Goal: Task Accomplishment & Management: Use online tool/utility

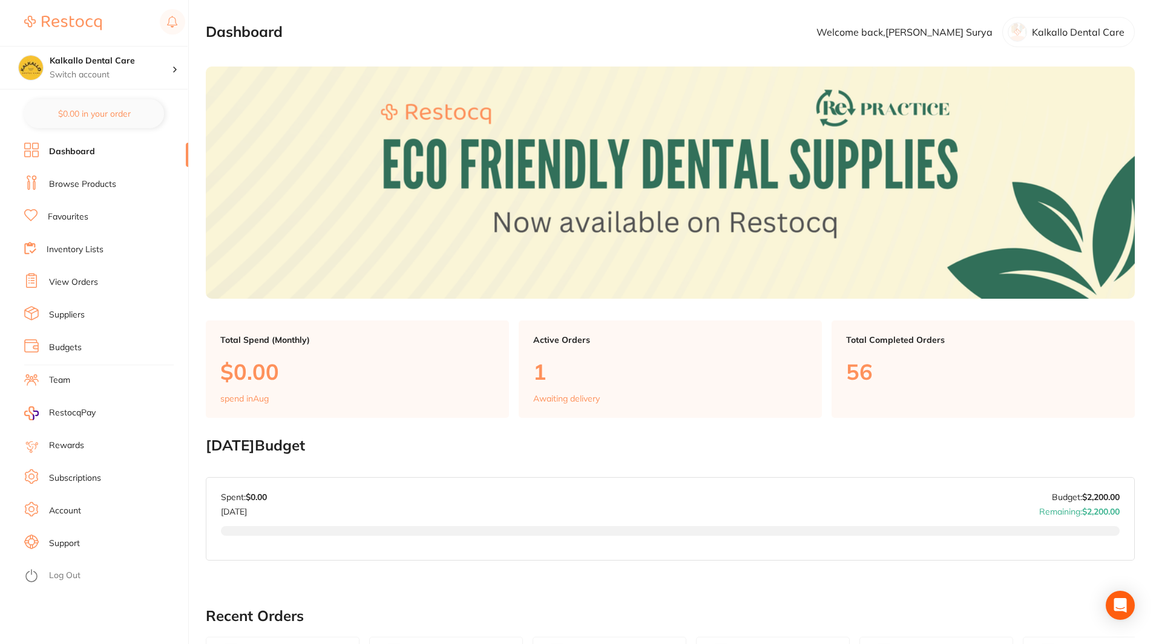
click at [105, 183] on link "Browse Products" at bounding box center [82, 185] width 67 height 12
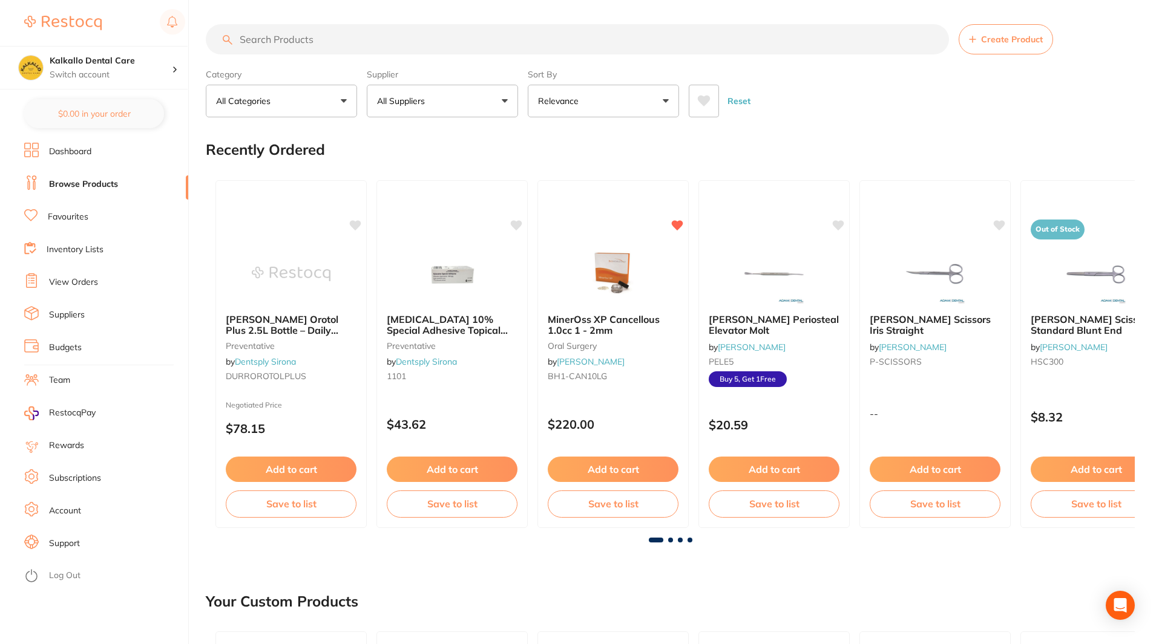
click at [336, 54] on input "search" at bounding box center [577, 39] width 743 height 30
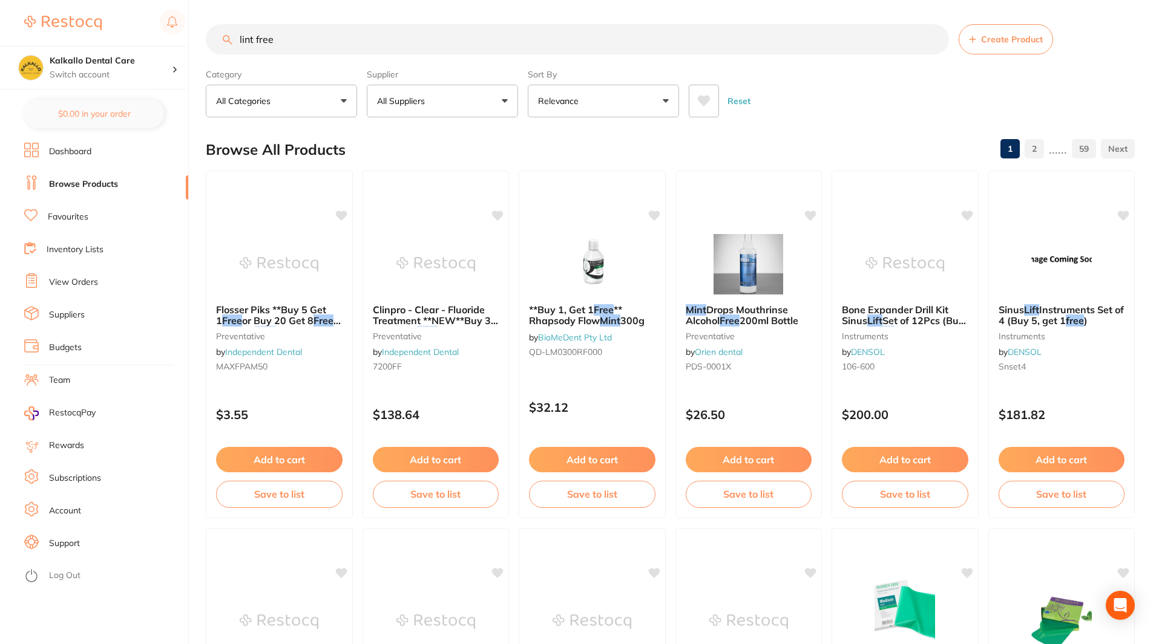
click at [344, 45] on input "lint free" at bounding box center [577, 39] width 743 height 30
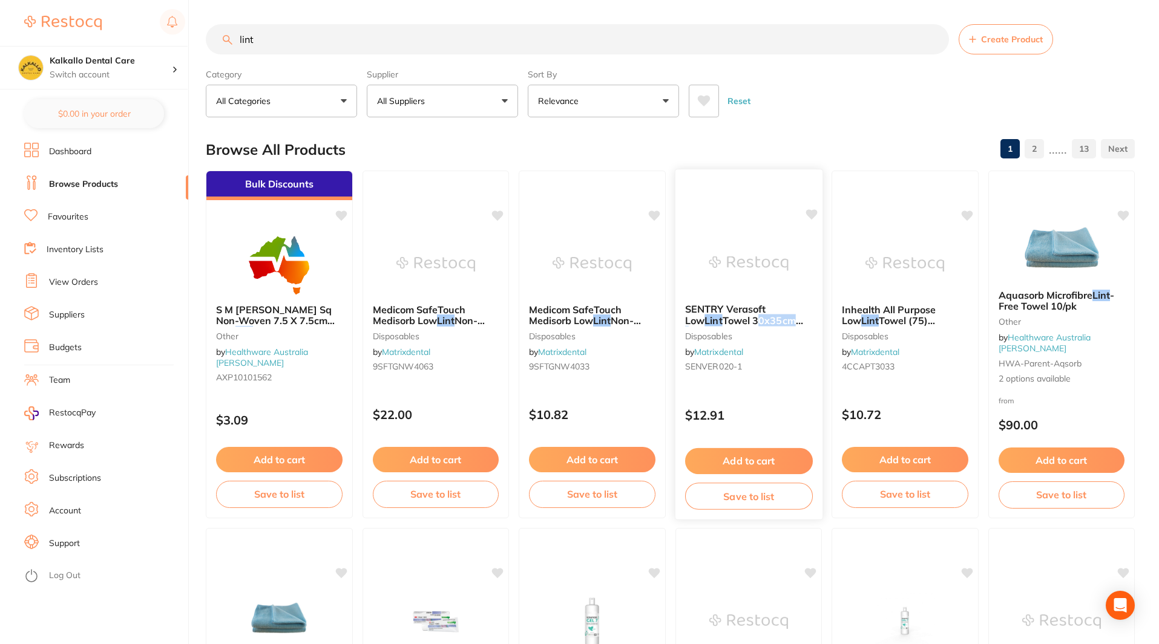
click at [733, 319] on span "Towel 30x35cm (100)" at bounding box center [743, 327] width 118 height 24
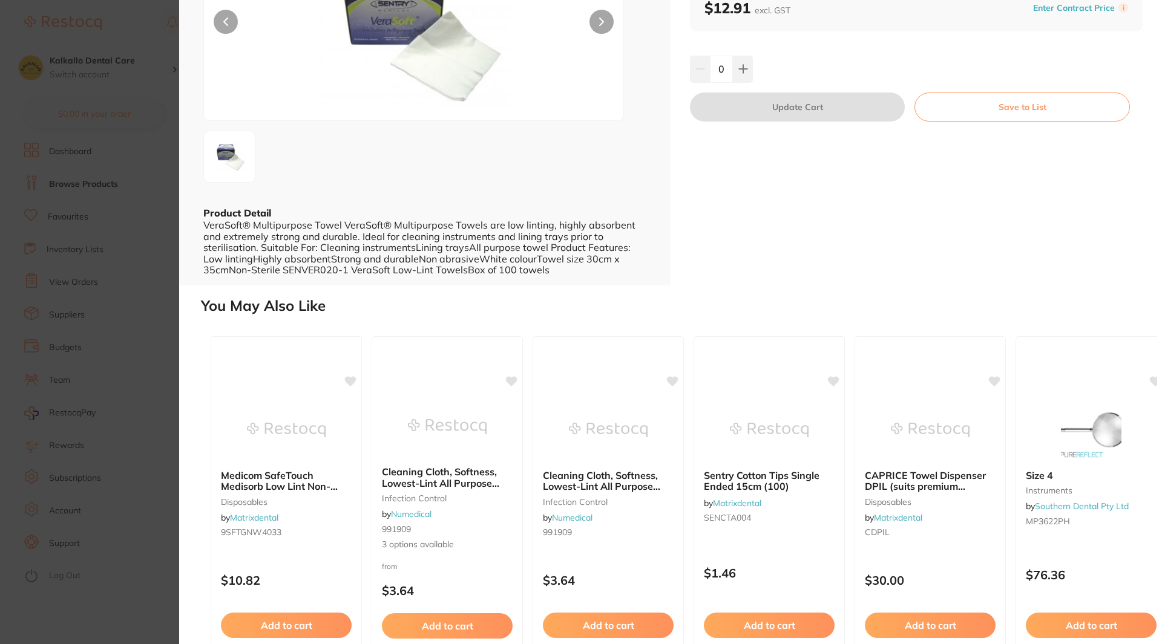
scroll to position [80, 0]
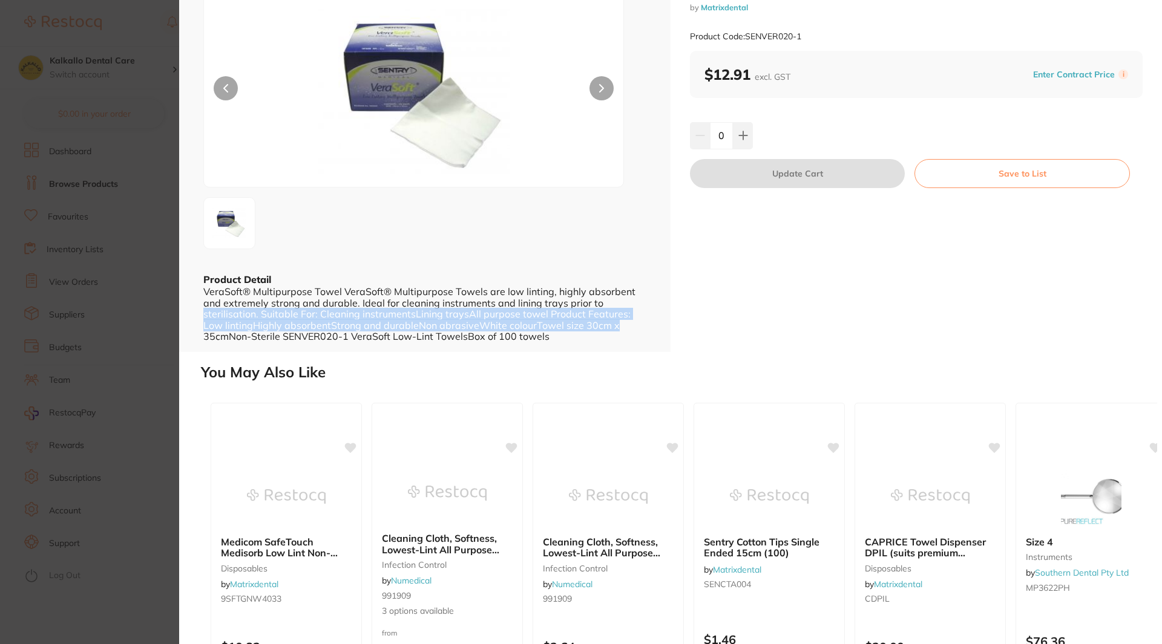
drag, startPoint x: 640, startPoint y: 320, endPoint x: 638, endPoint y: 306, distance: 14.0
click at [638, 306] on div "VeraSoft® Multipurpose Towel VeraSoft® Multipurpose Towels are low linting, hig…" at bounding box center [424, 314] width 443 height 56
click at [621, 327] on div "VeraSoft® Multipurpose Towel VeraSoft® Multipurpose Towels are low linting, hig…" at bounding box center [424, 314] width 443 height 56
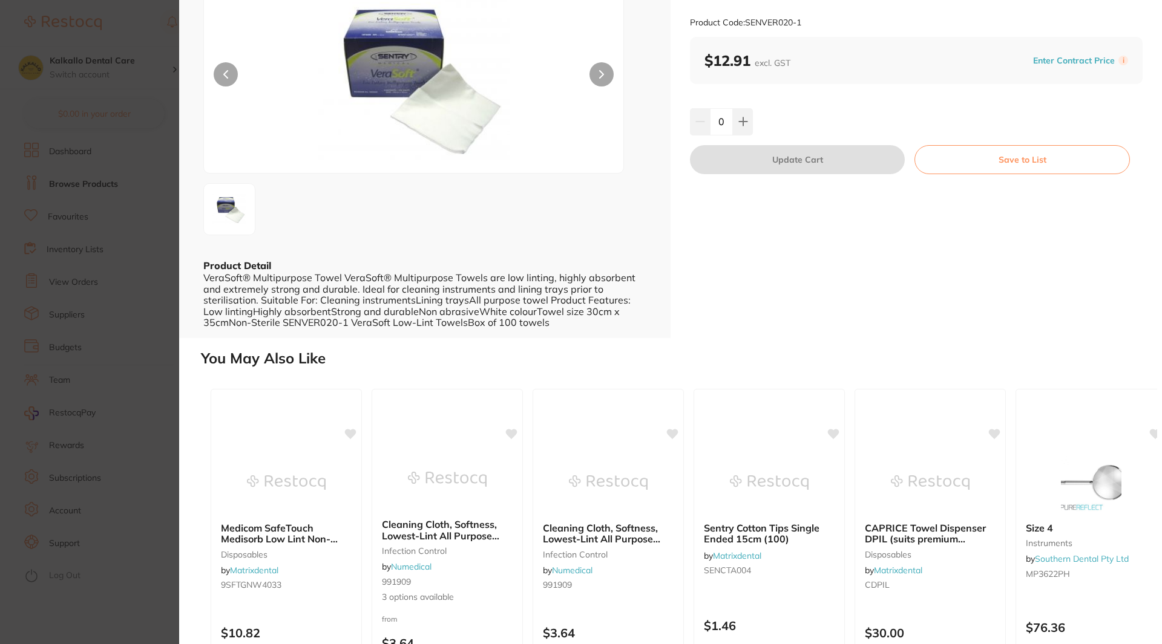
scroll to position [0, 0]
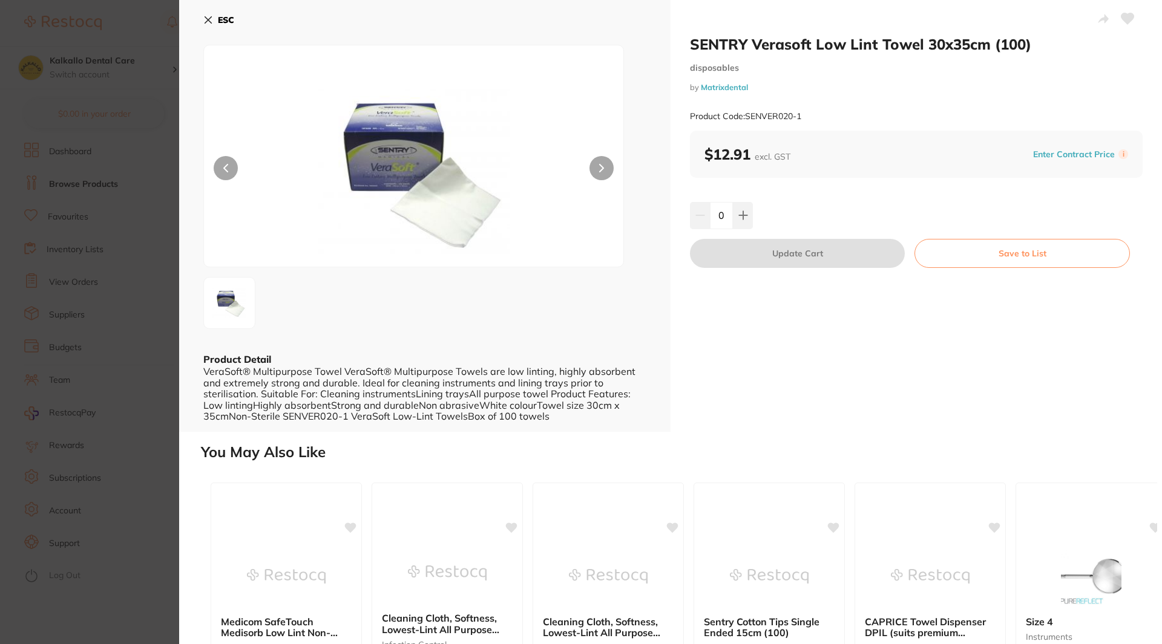
click at [142, 288] on section "SENTRY Verasoft Low Lint Towel 30x35cm (100) disposables by Matrixdental Produc…" at bounding box center [581, 322] width 1162 height 644
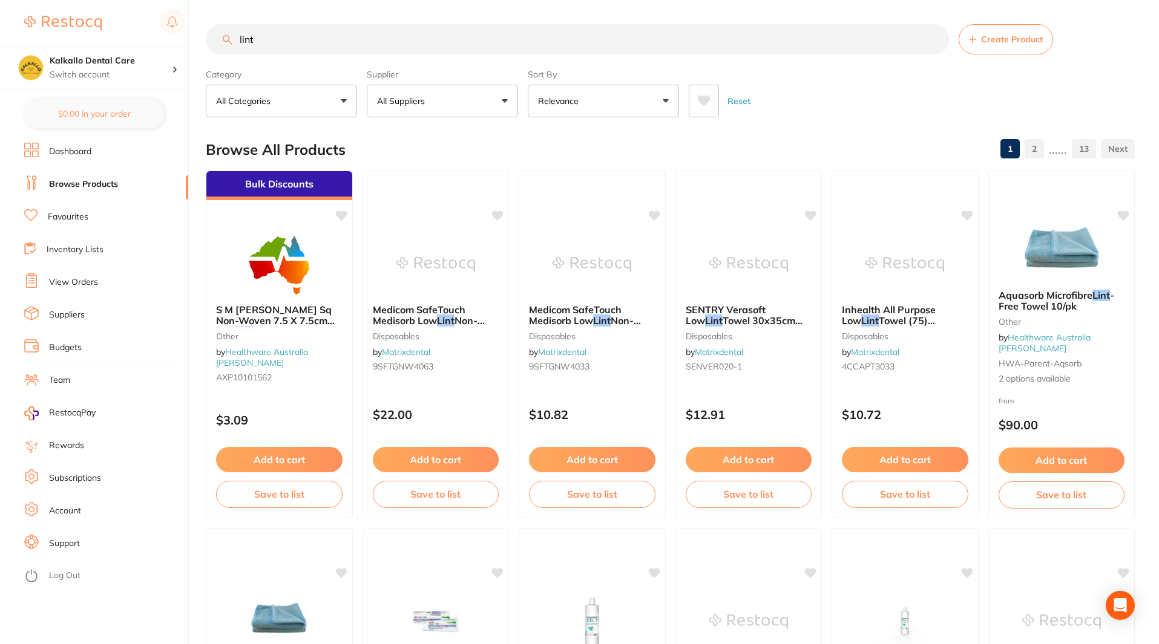
scroll to position [1, 0]
drag, startPoint x: 278, startPoint y: 40, endPoint x: 198, endPoint y: 46, distance: 80.7
click at [198, 46] on div "$54.00 Kalkallo Dental Care Switch account Kalkallo Dental Care $0.00 in your o…" at bounding box center [579, 322] width 1159 height 644
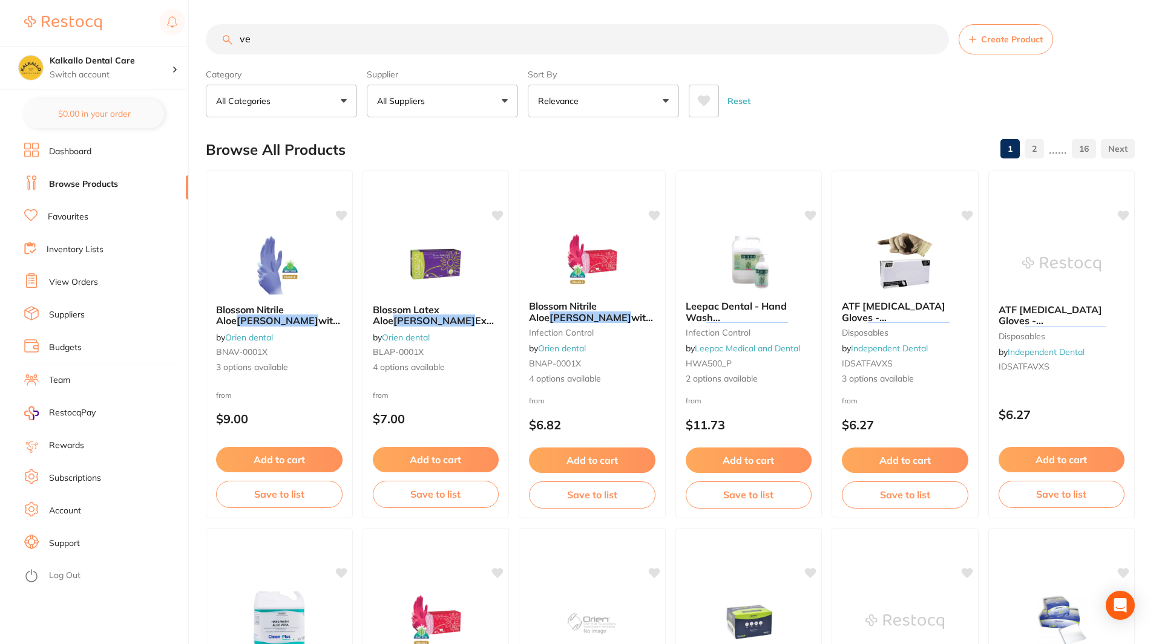
type input "v"
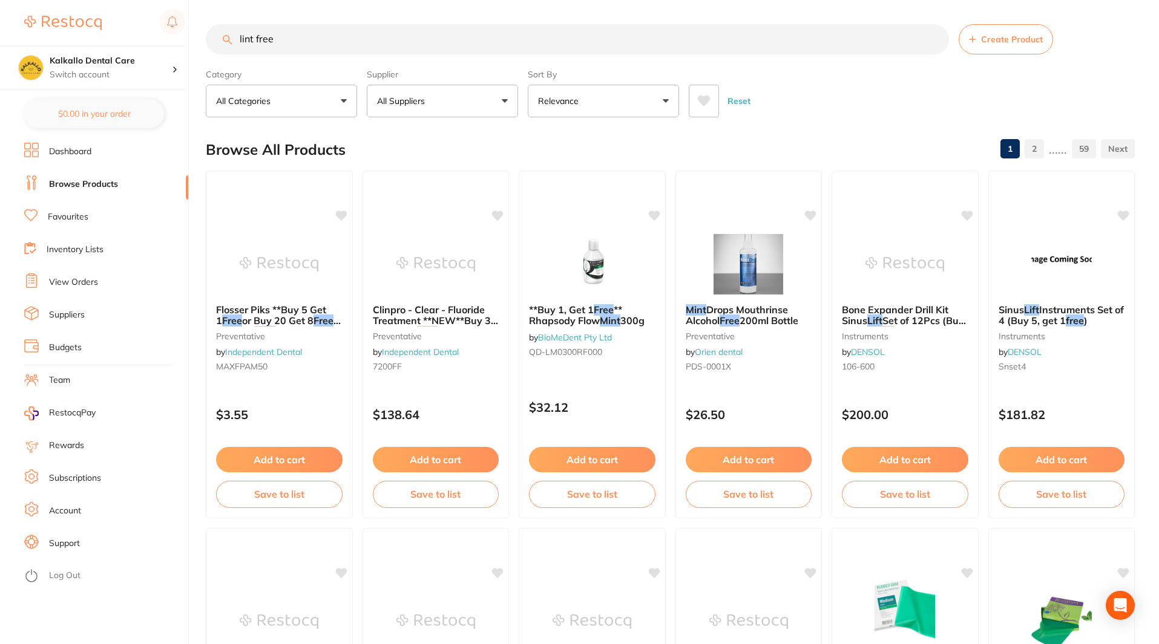
drag, startPoint x: 258, startPoint y: 36, endPoint x: 661, endPoint y: 92, distance: 406.9
click at [661, 92] on section "lint free Create Product Category All Categories All Categories anaesthetic art…" at bounding box center [670, 70] width 929 height 93
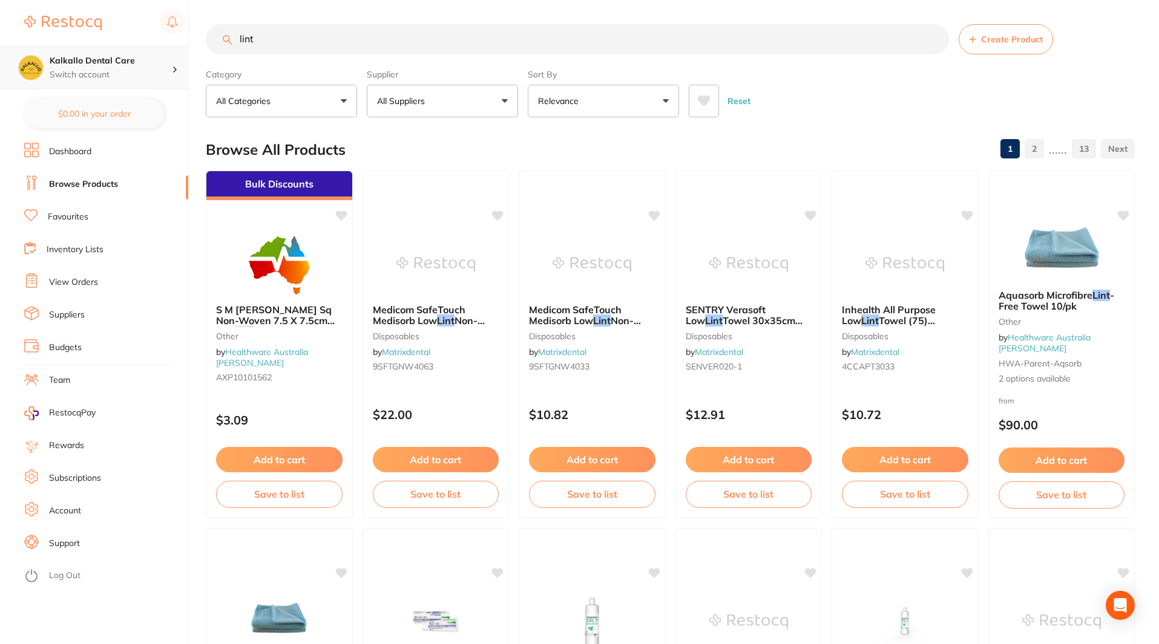
drag, startPoint x: 318, startPoint y: 50, endPoint x: 163, endPoint y: 63, distance: 155.4
click at [163, 63] on div "$54.00 Kalkallo Dental Care Switch account Kalkallo Dental Care $0.00 in your o…" at bounding box center [579, 322] width 1159 height 644
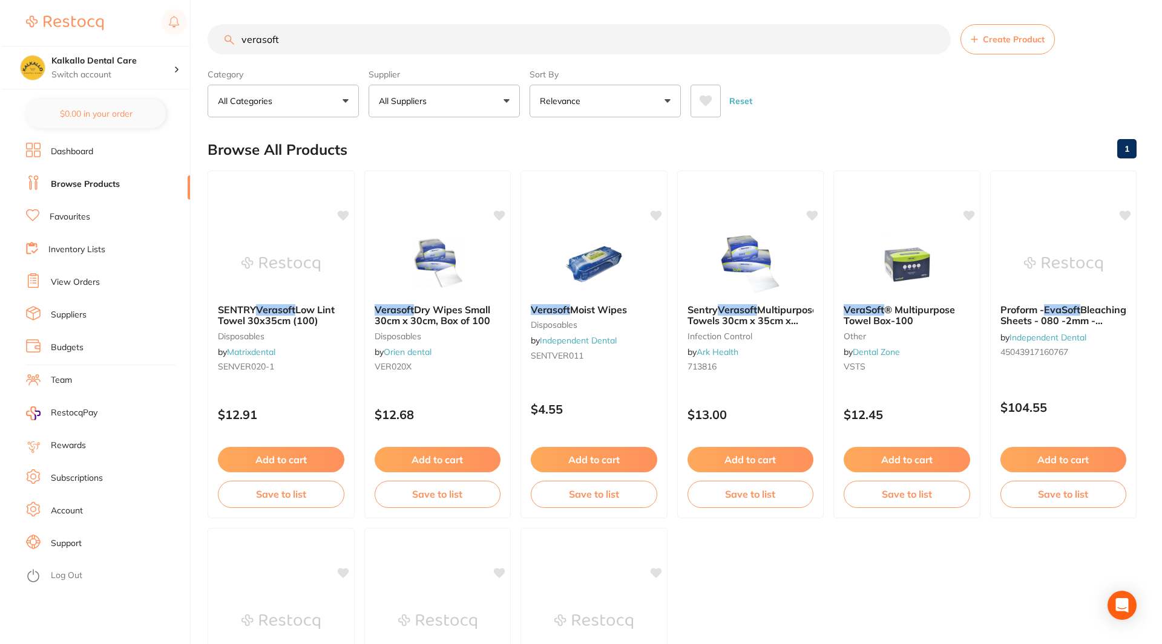
scroll to position [0, 0]
drag, startPoint x: 315, startPoint y: 38, endPoint x: 57, endPoint y: 40, distance: 258.4
click at [57, 40] on div "$54.00 Kalkallo Dental Care Switch account Kalkallo Dental Care $0.00 in your o…" at bounding box center [579, 322] width 1159 height 644
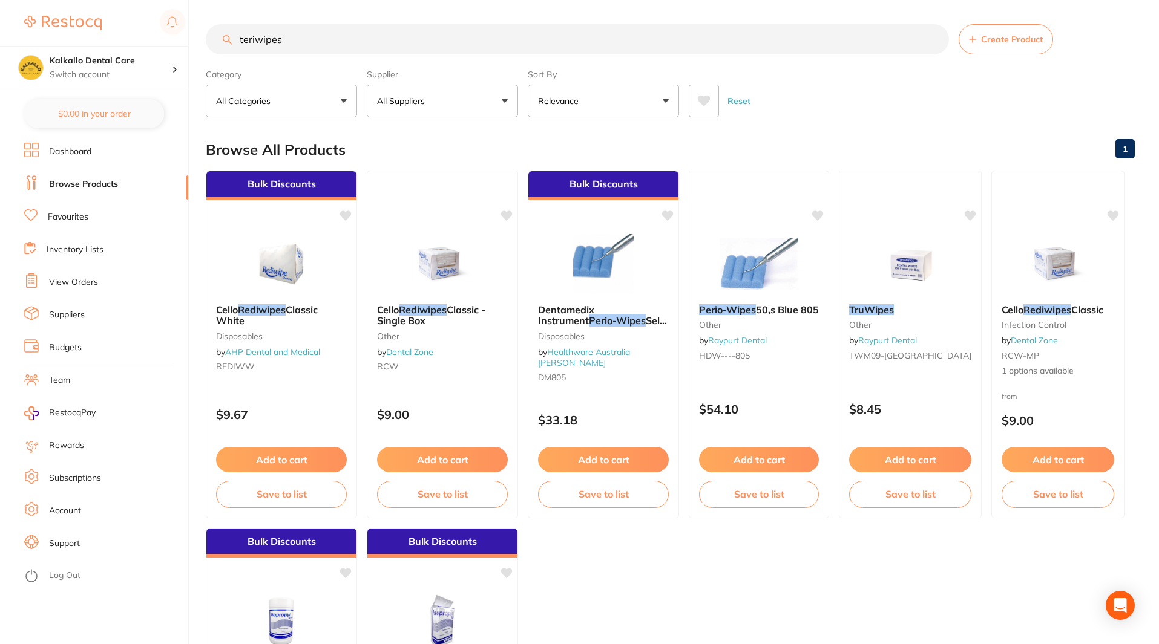
click at [286, 44] on input "teriwipes" at bounding box center [577, 39] width 743 height 30
type input "[PERSON_NAME]"
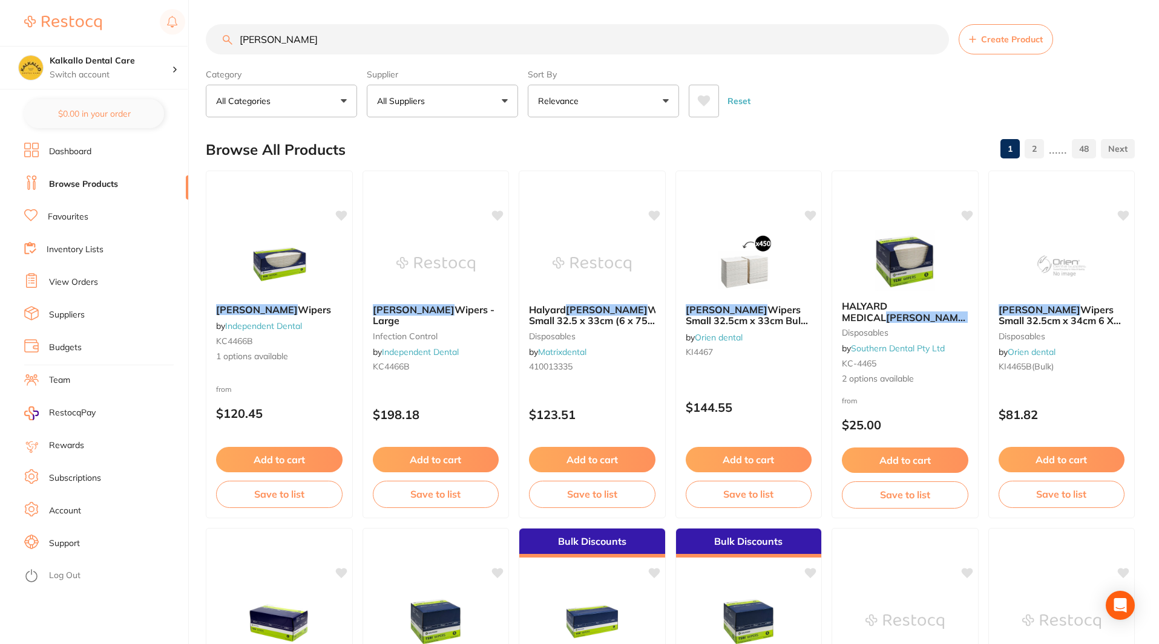
click at [70, 279] on link "View Orders" at bounding box center [73, 283] width 49 height 12
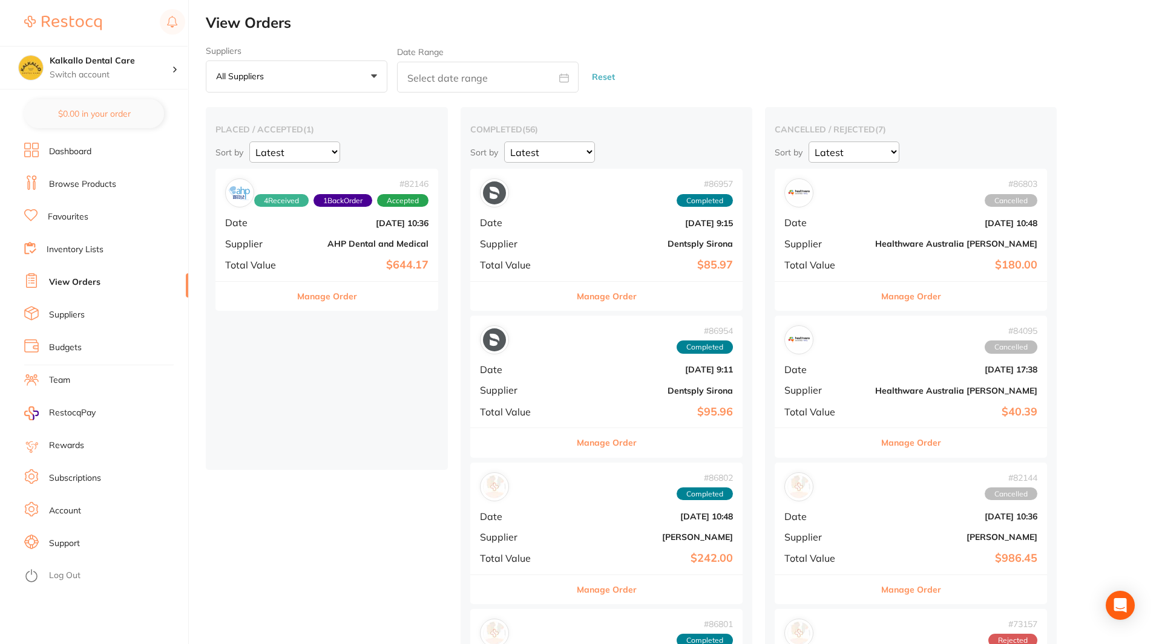
click at [71, 301] on ul "Dashboard Browse Products Favourites Inventory Lists View Orders Suppliers Budg…" at bounding box center [106, 394] width 164 height 502
click at [71, 316] on link "Suppliers" at bounding box center [67, 315] width 36 height 12
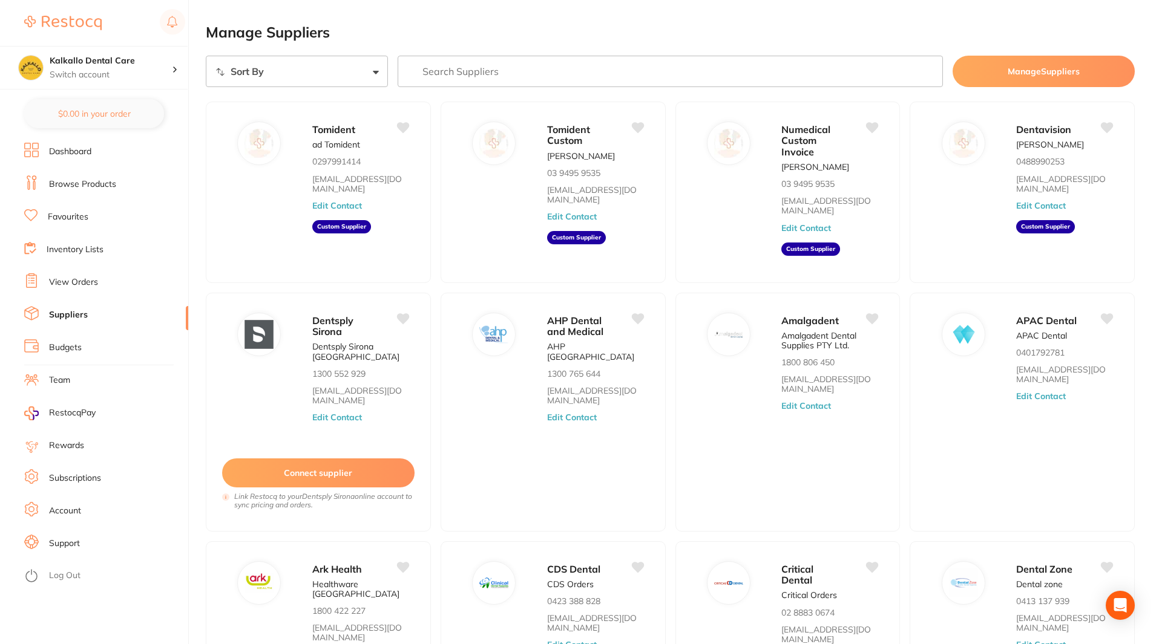
click at [512, 71] on input "search" at bounding box center [671, 71] width 546 height 31
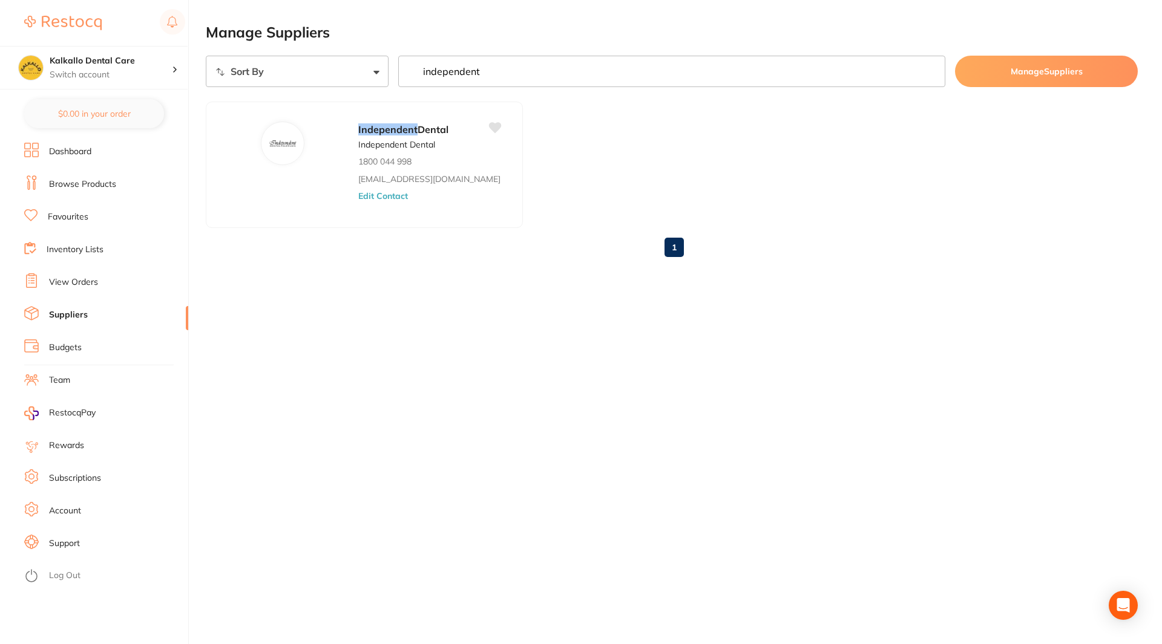
click at [381, 194] on button "Edit Contact" at bounding box center [383, 196] width 50 height 10
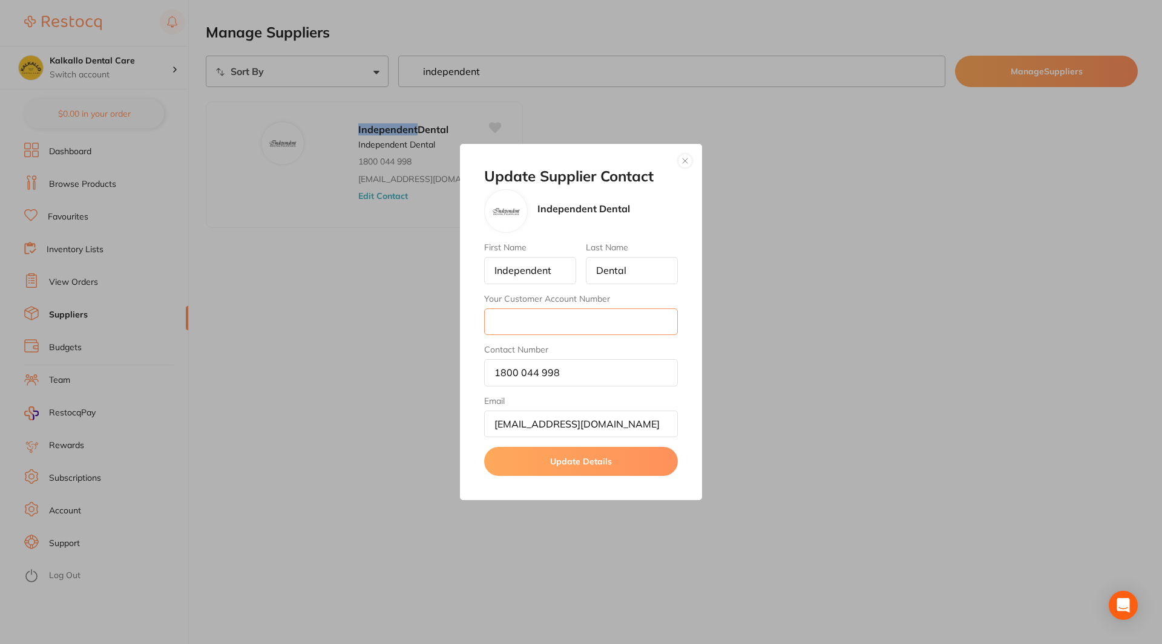
drag, startPoint x: 488, startPoint y: 321, endPoint x: 611, endPoint y: 339, distance: 124.2
click at [611, 339] on div "First Name Independent Last Name Dental Your Customer Account Number Contact Nu…" at bounding box center [581, 340] width 194 height 195
click at [684, 151] on div "Update Supplier Contact Independent Dental First Name Independent Last Name Den…" at bounding box center [581, 322] width 242 height 357
click at [683, 163] on button "button" at bounding box center [685, 161] width 15 height 15
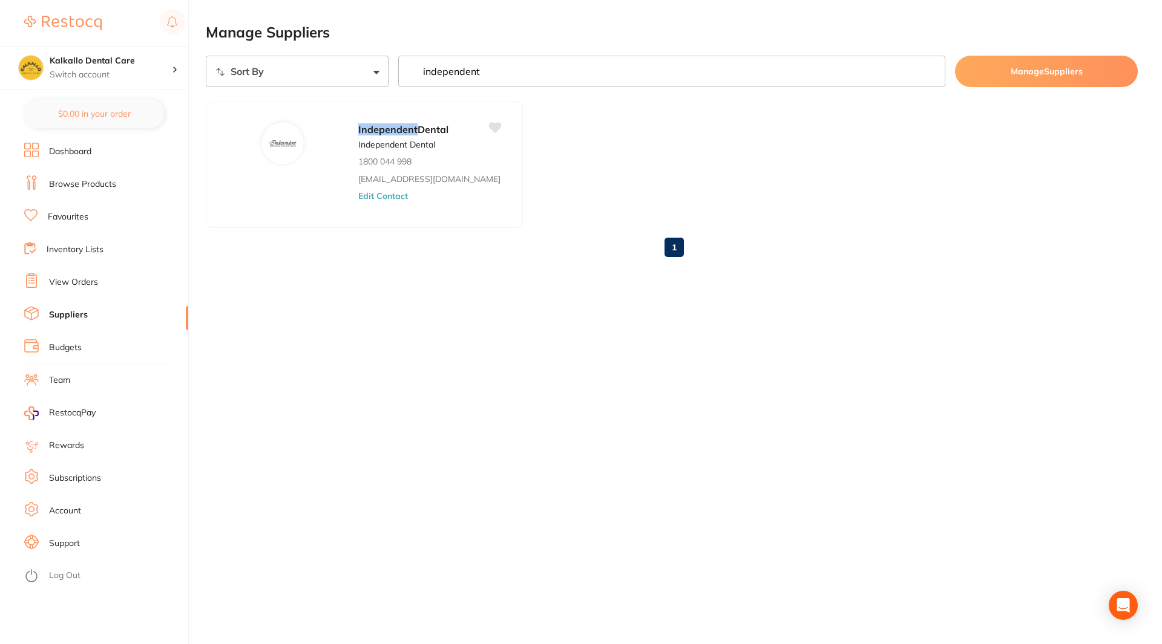
drag, startPoint x: 488, startPoint y: 75, endPoint x: 343, endPoint y: 59, distance: 146.7
click at [343, 59] on div "Sort By A-Z Z-A independent Manage Suppliers" at bounding box center [672, 71] width 932 height 31
paste input "VRTSML"
type input "VRTSML"
click at [89, 175] on ul "Dashboard Browse Products Favourites Inventory Lists View Orders Suppliers Budg…" at bounding box center [106, 394] width 164 height 502
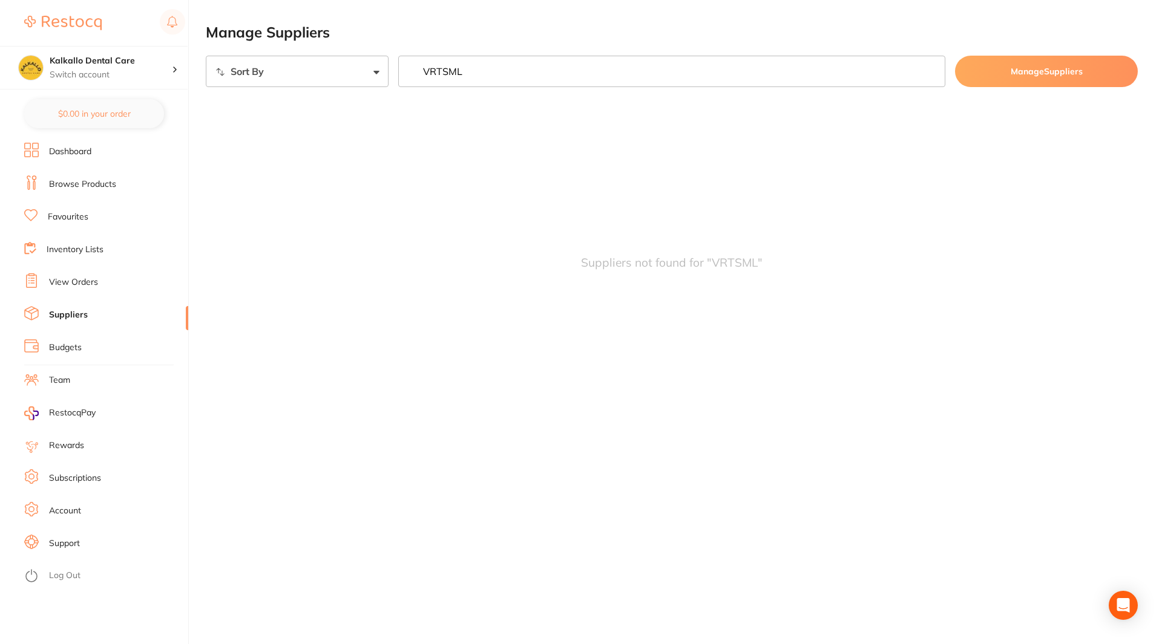
click at [88, 178] on li "Browse Products" at bounding box center [106, 184] width 164 height 18
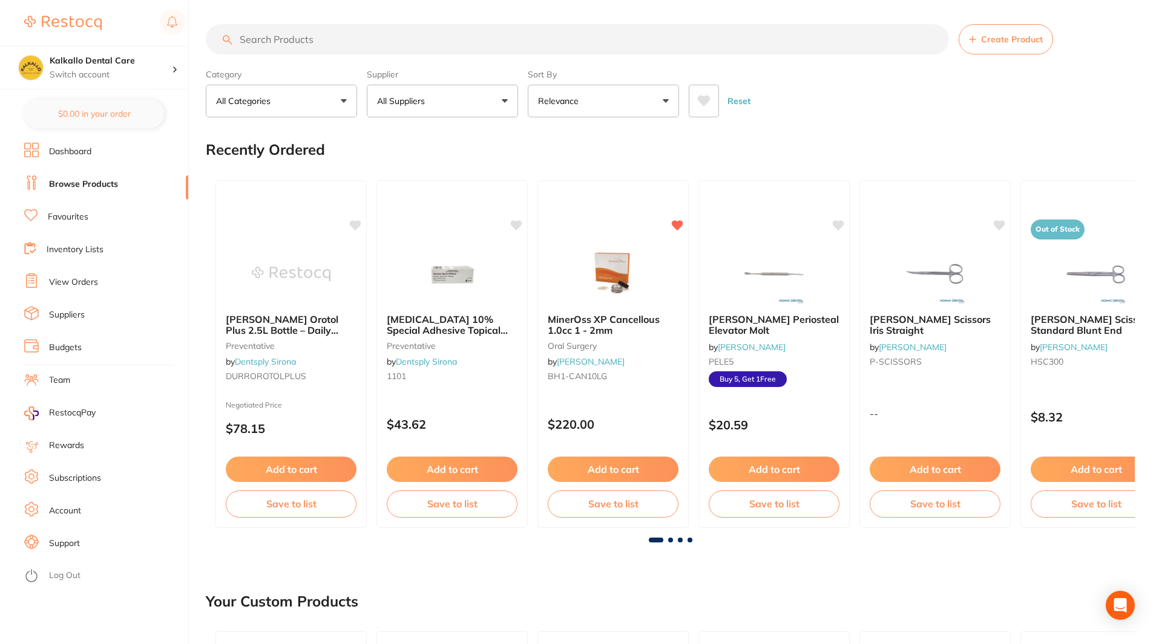
click at [298, 39] on input "search" at bounding box center [577, 39] width 743 height 30
paste input "VRTSML"
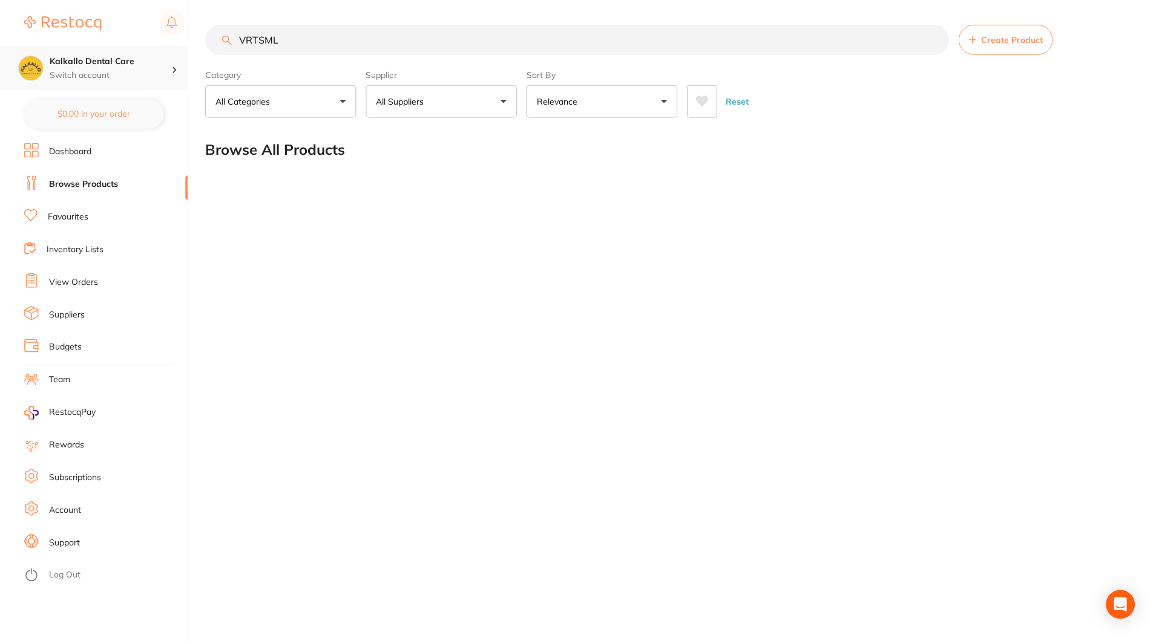
scroll to position [1, 0]
drag, startPoint x: 295, startPoint y: 27, endPoint x: 141, endPoint y: 83, distance: 163.5
click at [142, 83] on div "$54.00 Kalkallo Dental Care Switch account Kalkallo Dental Care $0.00 in your o…" at bounding box center [581, 322] width 1162 height 644
paste input "erasoft Wipes"
type input "Verasoft Wipes"
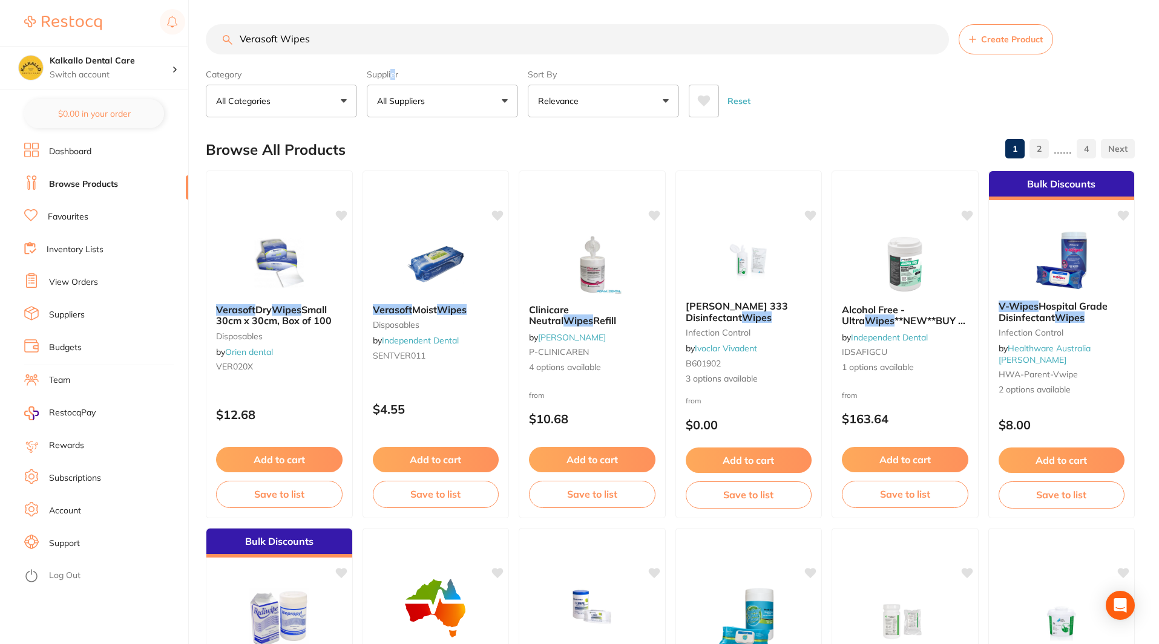
click at [394, 77] on label "Supplier" at bounding box center [442, 74] width 151 height 11
click at [398, 97] on p "All Suppliers" at bounding box center [403, 101] width 53 height 12
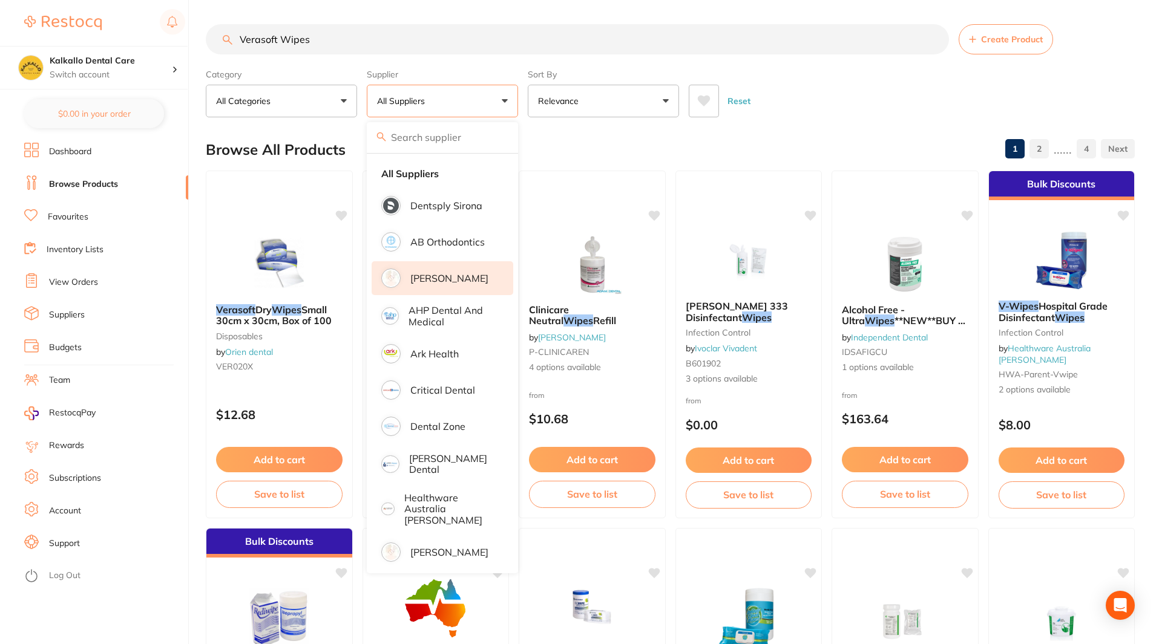
click at [434, 278] on p "[PERSON_NAME]" at bounding box center [449, 278] width 78 height 11
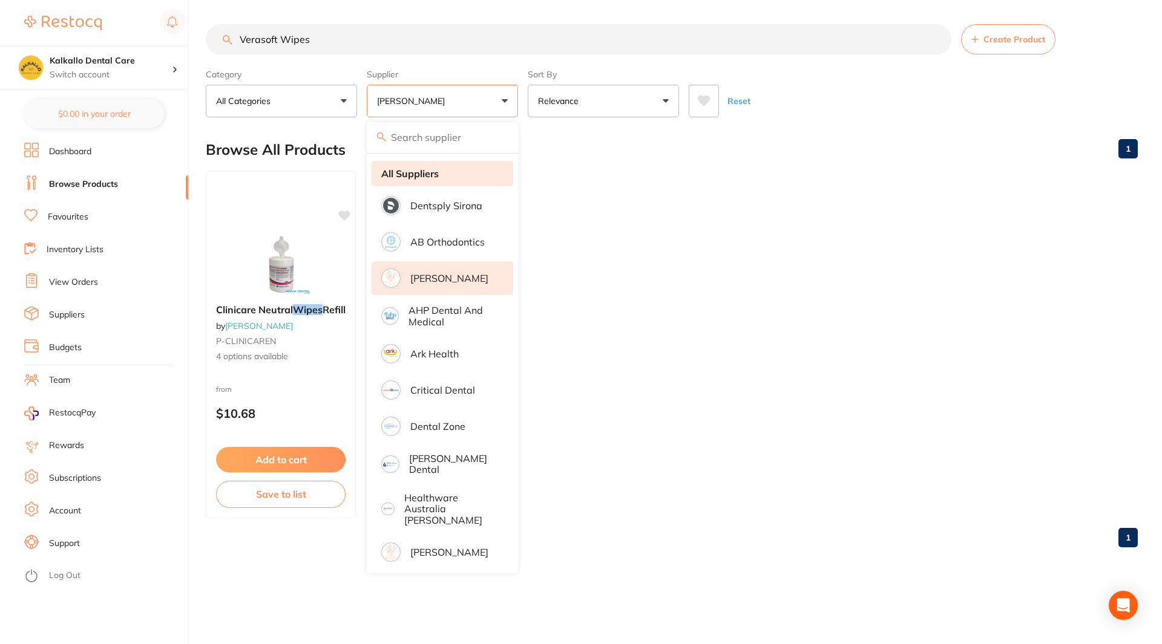
click at [425, 180] on li "All Suppliers" at bounding box center [443, 173] width 142 height 25
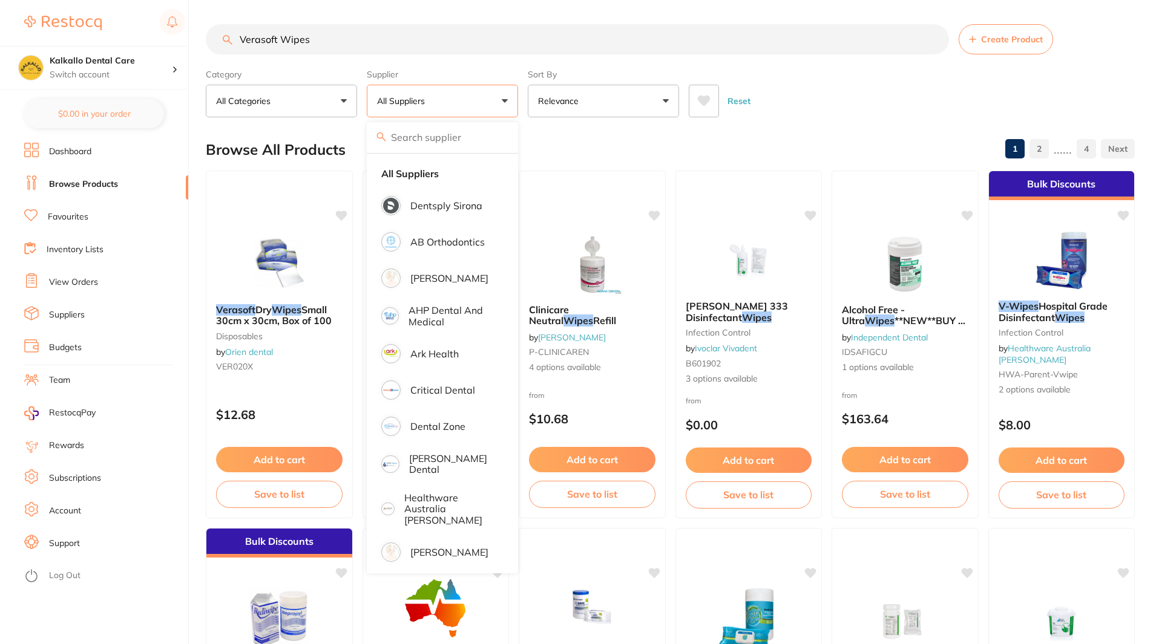
click at [484, 86] on button "All Suppliers" at bounding box center [442, 101] width 151 height 33
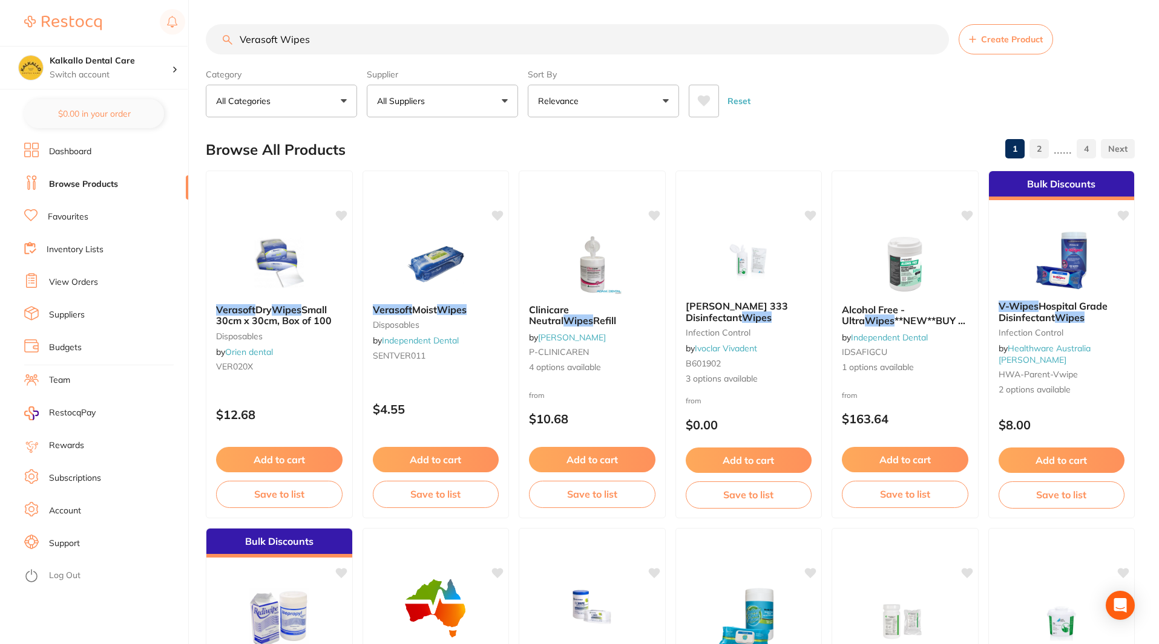
click at [999, 40] on span "Create Product" at bounding box center [1012, 39] width 62 height 10
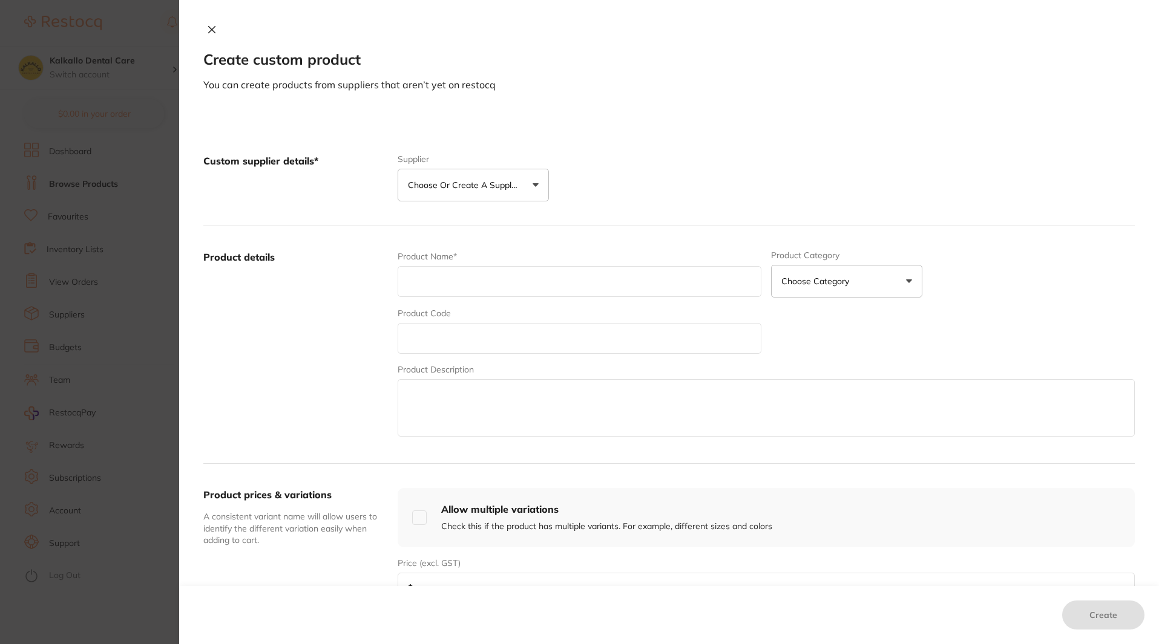
click at [490, 176] on button "Choose or create a supplier" at bounding box center [473, 185] width 151 height 33
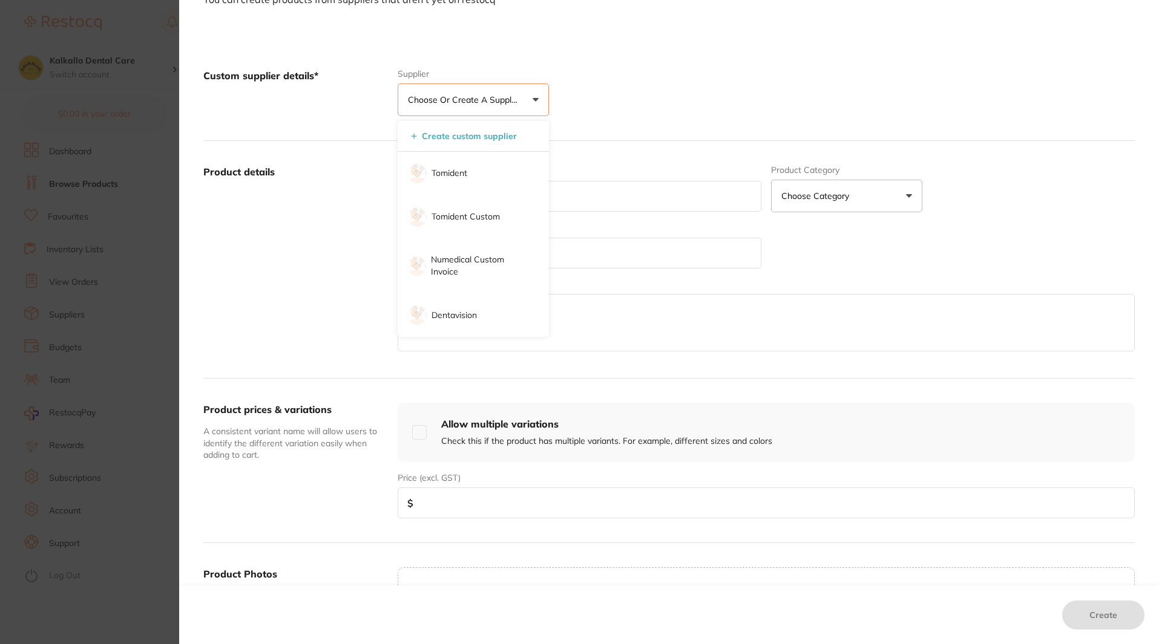
scroll to position [61, 0]
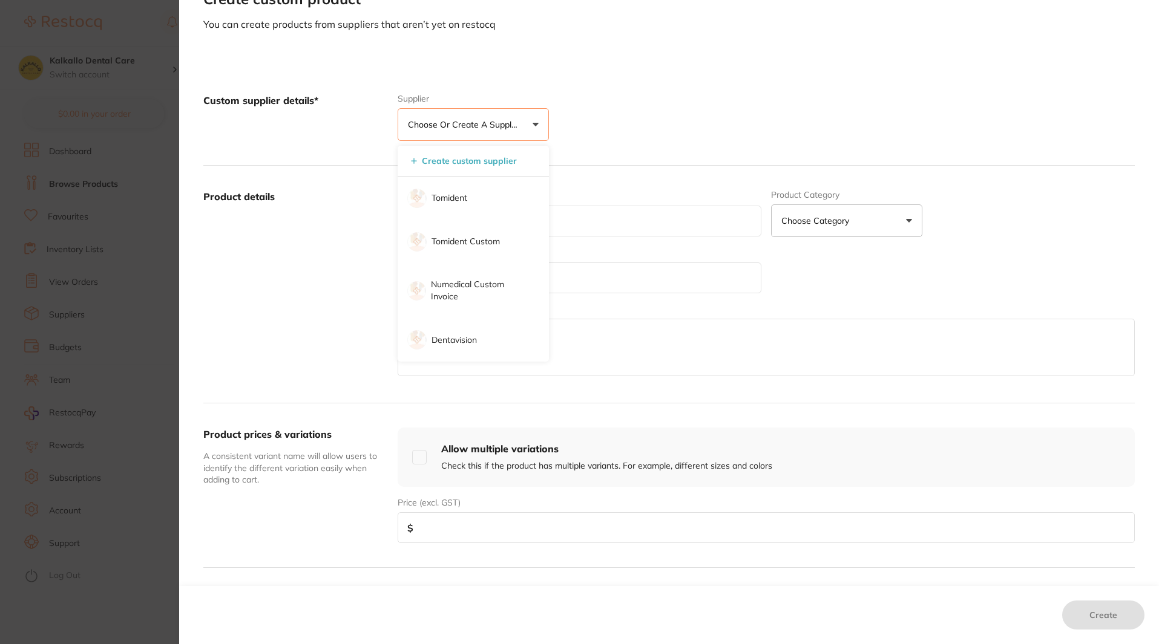
click at [364, 235] on label "Product details" at bounding box center [295, 284] width 185 height 189
click at [185, 85] on div "Custom supplier details* Supplier Choose or create a supplier Create custom sup…" at bounding box center [669, 452] width 980 height 795
click at [157, 107] on section "Create custom product You can create products from suppliers that aren’t yet on…" at bounding box center [579, 322] width 1159 height 644
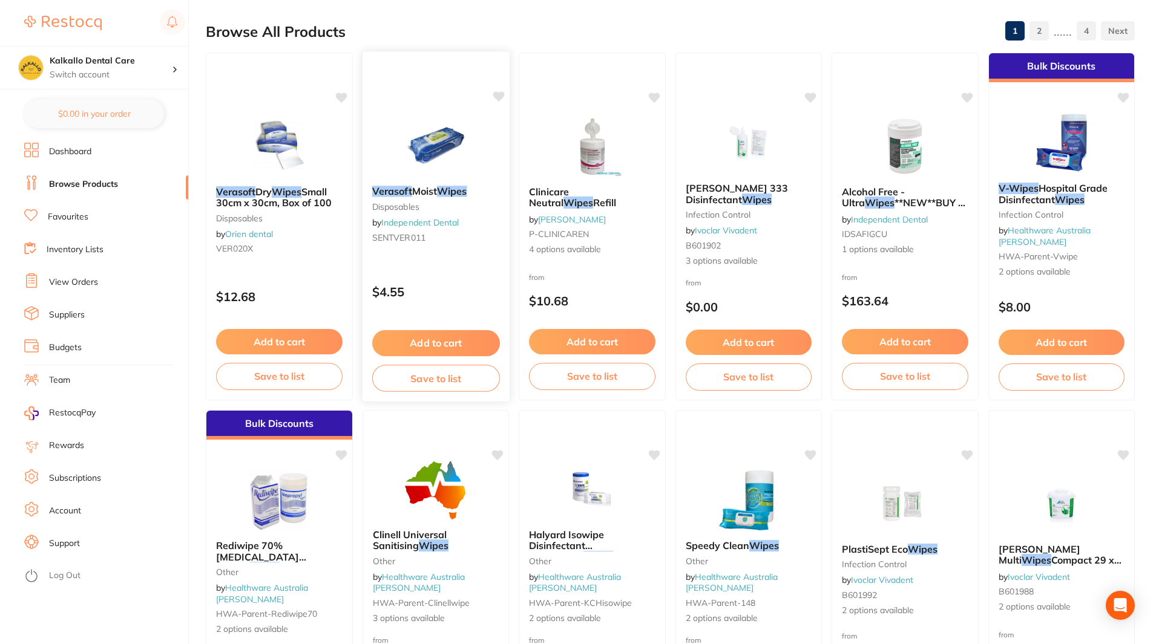
scroll to position [121, 0]
